Goal: Task Accomplishment & Management: Complete application form

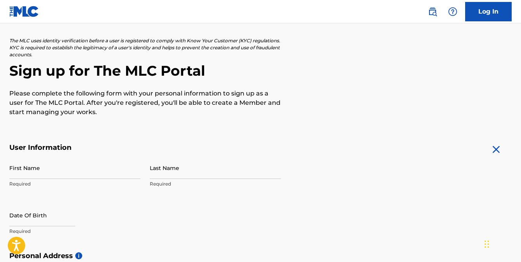
scroll to position [78, 0]
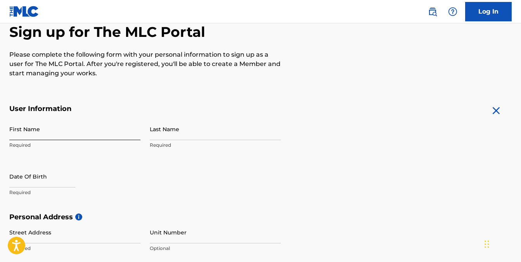
click at [67, 134] on input "First Name" at bounding box center [74, 129] width 131 height 22
type input "Evans"
click at [182, 133] on input "Last Name" at bounding box center [215, 129] width 131 height 22
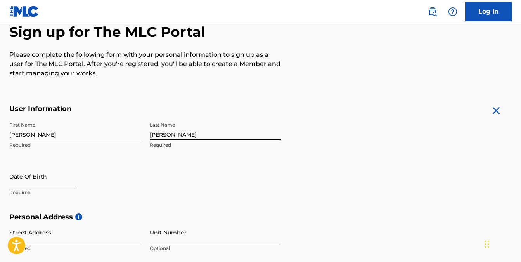
type input "Tawiah - Baah"
click at [56, 177] on input "text" at bounding box center [42, 176] width 66 height 22
select select "8"
select select "2025"
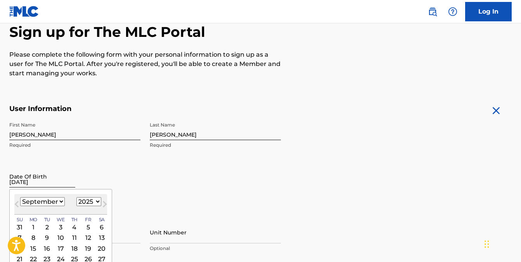
type input "25 October 1994"
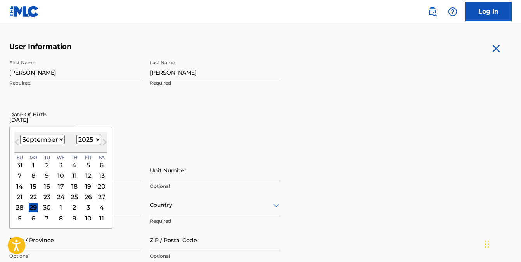
scroll to position [233, 0]
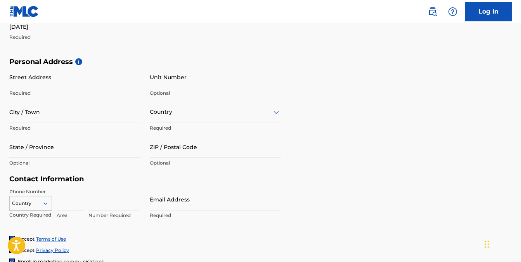
click at [227, 49] on div "First Name Evans Required Last Name Tawiah - Baah Required Date Of Birth 25 Oct…" at bounding box center [144, 10] width 271 height 95
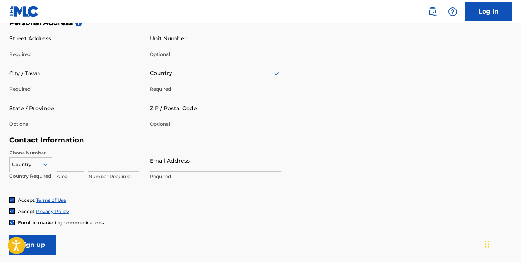
scroll to position [295, 0]
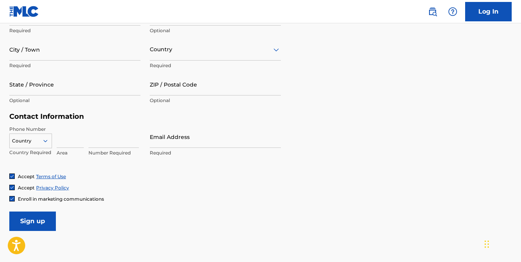
click at [45, 145] on div "Country" at bounding box center [30, 139] width 43 height 12
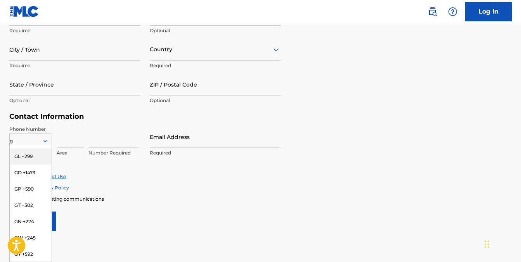
scroll to position [230, 0]
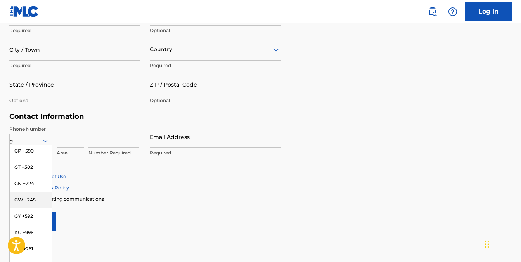
type input "gh"
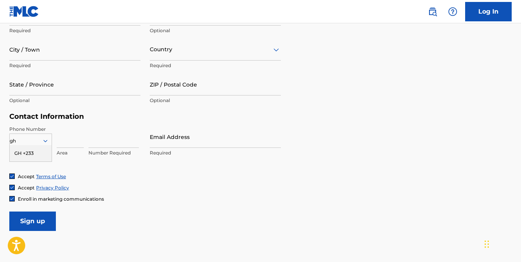
scroll to position [0, 0]
click at [29, 156] on div "GH +233" at bounding box center [31, 153] width 42 height 16
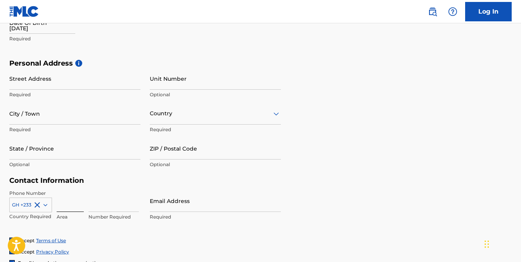
scroll to position [217, 0]
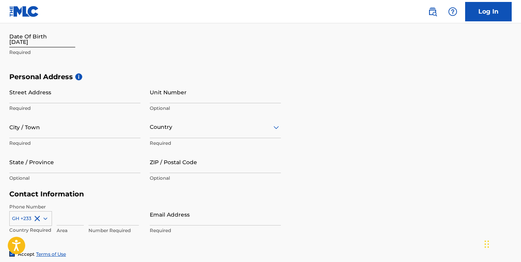
select select "8"
select select "2025"
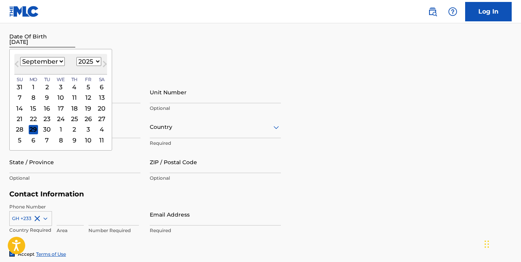
click at [40, 45] on input "25 October 1994" at bounding box center [42, 36] width 66 height 22
click at [71, 119] on div "25" at bounding box center [74, 118] width 9 height 9
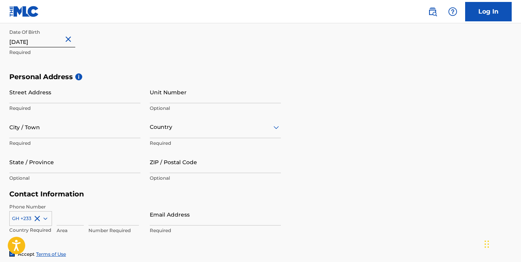
click at [29, 41] on input "25 October 1994" at bounding box center [42, 36] width 66 height 22
select select "8"
select select "2025"
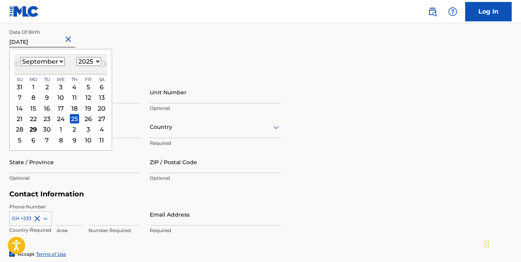
drag, startPoint x: 39, startPoint y: 45, endPoint x: 3, endPoint y: 49, distance: 36.4
click at [3, 49] on div "The MLC uses identity verification before a user is registered to comply with K…" at bounding box center [260, 83] width 521 height 450
click at [41, 61] on select "January February March April May June July August September October November De…" at bounding box center [42, 61] width 45 height 9
select select "9"
click at [20, 57] on select "January February March April May June July August September October November De…" at bounding box center [42, 61] width 45 height 9
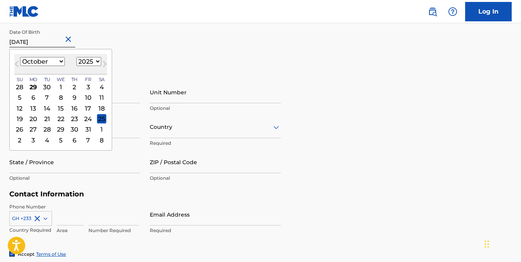
click at [82, 62] on select "1899 1900 1901 1902 1903 1904 1905 1906 1907 1908 1909 1910 1911 1912 1913 1914…" at bounding box center [88, 61] width 25 height 9
select select "1994"
click at [76, 57] on select "1899 1900 1901 1902 1903 1904 1905 1906 1907 1908 1909 1910 1911 1912 1913 1914…" at bounding box center [88, 61] width 25 height 9
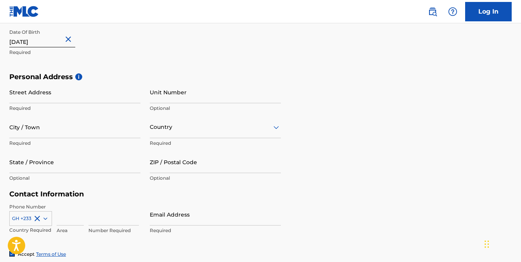
click at [145, 66] on div "First Name Evans Required Last Name Tawiah - Baah Required Date Of Birth 25 Oct…" at bounding box center [144, 25] width 271 height 95
click at [24, 44] on input "25 October 1994" at bounding box center [42, 36] width 66 height 22
select select "8"
select select "2025"
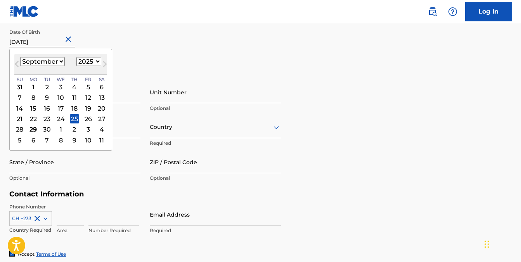
click at [35, 60] on select "January February March April May June July August September October November De…" at bounding box center [42, 61] width 45 height 9
select select "9"
click at [20, 57] on select "January February March April May June July August September October November De…" at bounding box center [42, 61] width 45 height 9
click at [152, 53] on div "First Name Evans Required Last Name Tawiah - Baah Required Date Of Birth 25 Oct…" at bounding box center [144, 25] width 271 height 95
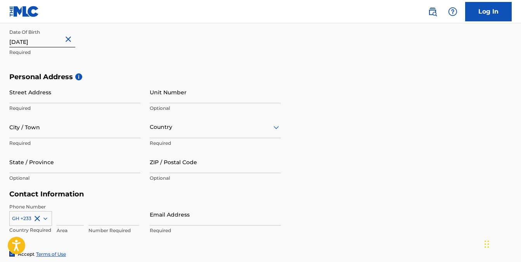
click at [73, 41] on button "Close" at bounding box center [70, 40] width 12 height 24
click at [41, 45] on input "25 October 1994" at bounding box center [42, 36] width 66 height 22
select select "8"
select select "2025"
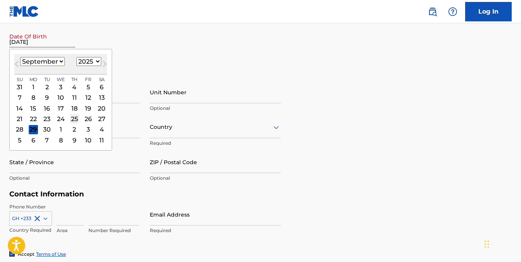
click at [71, 117] on div "25" at bounding box center [74, 118] width 9 height 9
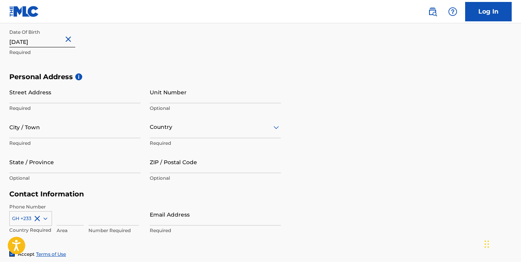
click at [74, 37] on button "Close" at bounding box center [70, 40] width 12 height 24
click at [48, 42] on input "25 October 1994" at bounding box center [42, 36] width 66 height 22
select select "8"
select select "2025"
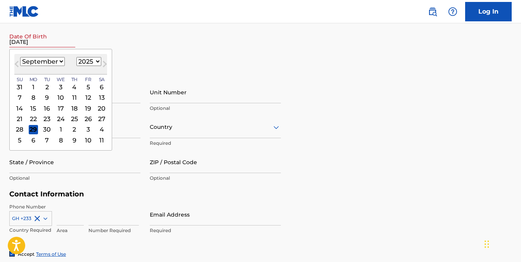
click at [43, 64] on select "January February March April May June July August September October November De…" at bounding box center [42, 61] width 45 height 9
select select "9"
click at [20, 57] on select "January February March April May June July August September October November De…" at bounding box center [42, 61] width 45 height 9
click at [81, 62] on select "1899 1900 1901 1902 1903 1904 1905 1906 1907 1908 1909 1910 1911 1912 1913 1914…" at bounding box center [88, 61] width 25 height 9
select select "1994"
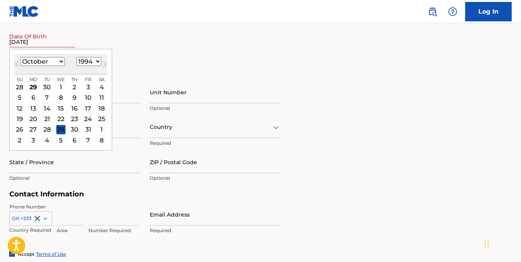
click at [76, 57] on select "1899 1900 1901 1902 1903 1904 1905 1906 1907 1908 1909 1910 1911 1912 1913 1914…" at bounding box center [88, 61] width 25 height 9
click at [48, 130] on div "25" at bounding box center [46, 129] width 9 height 9
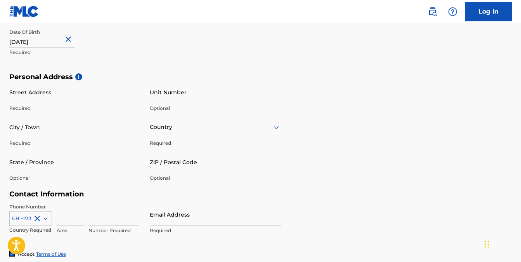
click at [94, 89] on input "Street Address" at bounding box center [74, 92] width 131 height 22
click at [261, 55] on div "First Name Evans Required Last Name Tawiah - Baah Required Date Of Birth 25 Oct…" at bounding box center [144, 25] width 271 height 95
click at [52, 94] on input "Street Address" at bounding box center [74, 92] width 131 height 22
type input "m"
click at [70, 100] on input "Melcom Weija Branch Accra" at bounding box center [74, 92] width 131 height 22
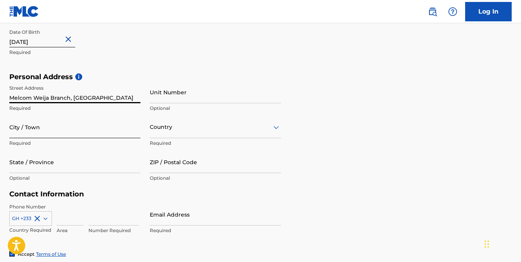
type input "Melcom Weija Branch, Accra"
click at [100, 117] on input "City / Town" at bounding box center [74, 127] width 131 height 22
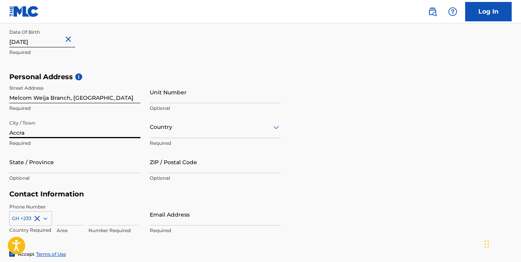
type input "Accra"
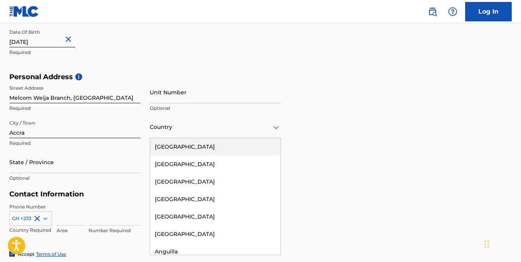
click at [162, 131] on div at bounding box center [215, 127] width 131 height 10
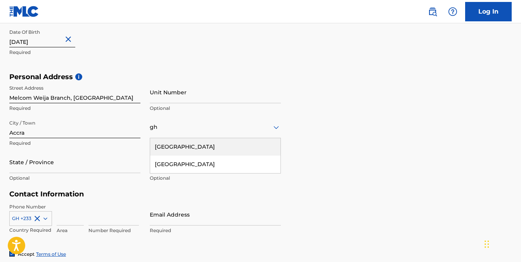
type input "gha"
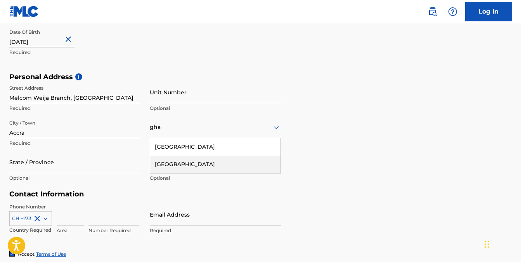
click at [174, 163] on div "Ghana" at bounding box center [215, 163] width 130 height 17
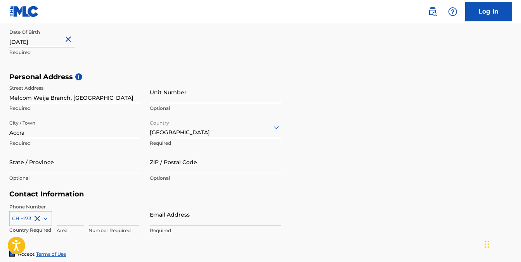
click at [181, 95] on input "Unit Number" at bounding box center [215, 92] width 131 height 22
click at [76, 155] on input "State / Province" at bounding box center [74, 162] width 131 height 22
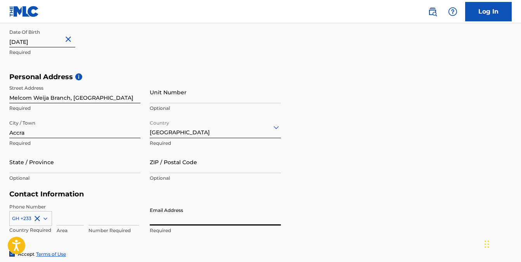
click at [162, 221] on input "Email Address" at bounding box center [215, 214] width 131 height 22
type input "ivan1.beatz@gmail.com"
click at [93, 219] on input at bounding box center [113, 214] width 50 height 22
click at [70, 220] on input at bounding box center [70, 214] width 27 height 22
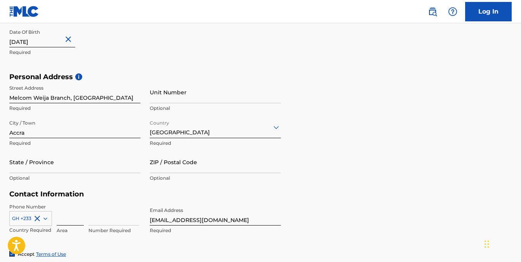
type input "a"
type input "Accra"
click at [99, 217] on input at bounding box center [113, 214] width 50 height 22
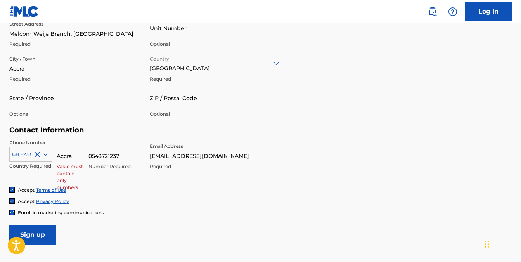
scroll to position [295, 0]
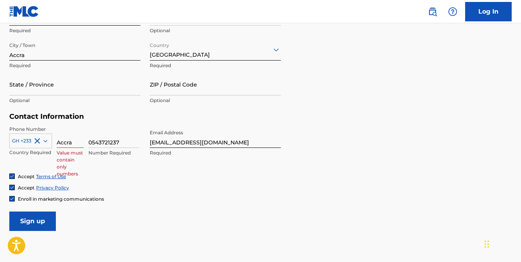
type input "0543721237"
drag, startPoint x: 70, startPoint y: 142, endPoint x: 56, endPoint y: 142, distance: 14.0
click at [56, 142] on div "GH +233 Country Required Accra Value must contain only numbers 0543721237 Numbe…" at bounding box center [74, 143] width 131 height 35
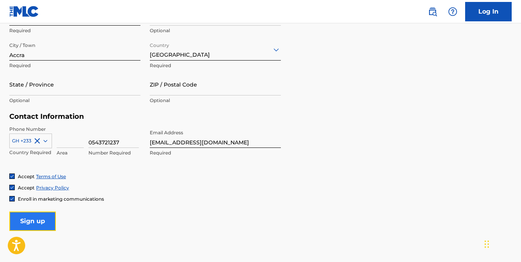
click at [25, 224] on input "Sign up" at bounding box center [32, 220] width 47 height 19
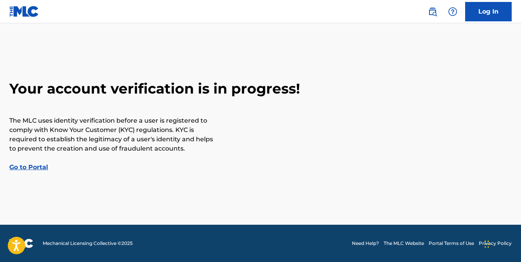
click at [36, 169] on link "Go to Portal" at bounding box center [28, 166] width 39 height 7
